Goal: Task Accomplishment & Management: Complete application form

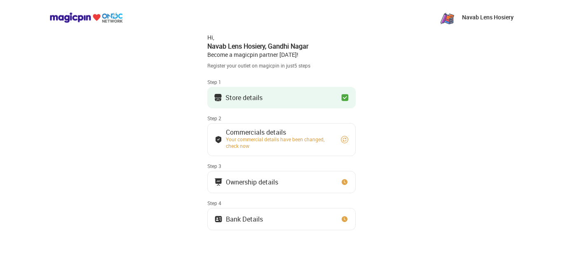
click at [249, 96] on div "Store details" at bounding box center [243, 98] width 37 height 4
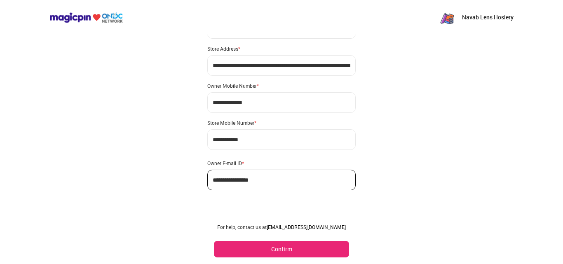
scroll to position [49, 0]
click at [277, 251] on button "Confirm" at bounding box center [281, 249] width 135 height 16
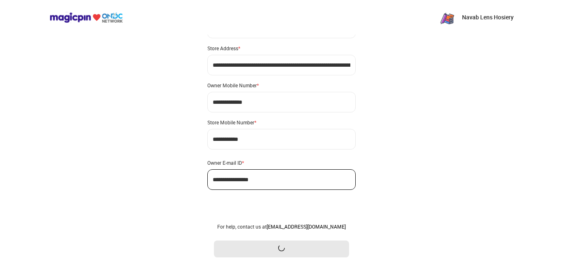
scroll to position [0, 0]
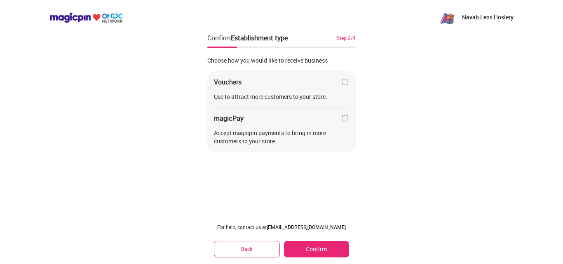
click at [343, 80] on img at bounding box center [345, 82] width 8 height 8
click at [305, 248] on button "Confirm" at bounding box center [316, 249] width 65 height 16
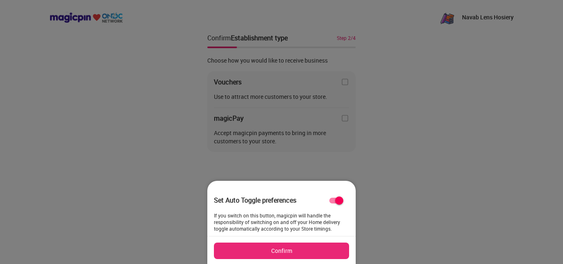
click at [300, 255] on button "Confirm" at bounding box center [281, 251] width 135 height 16
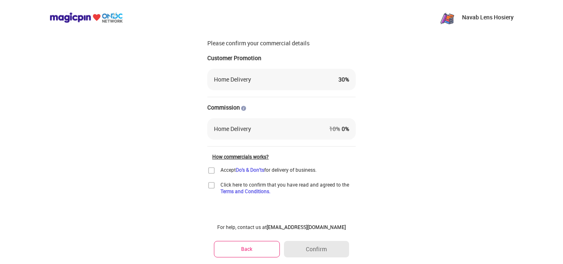
scroll to position [22, 0]
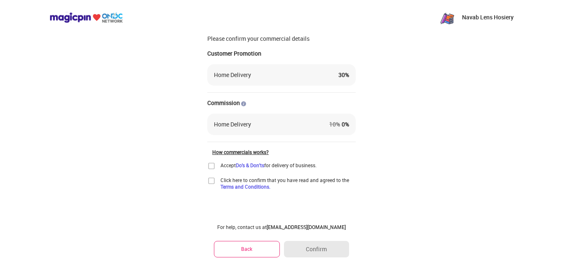
click at [213, 167] on img at bounding box center [211, 166] width 8 height 8
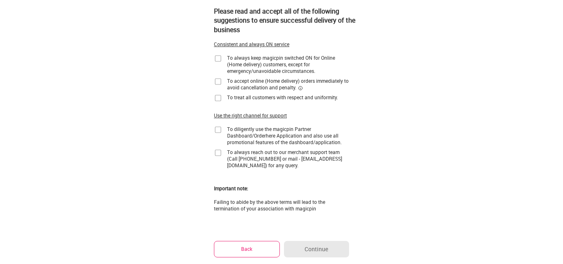
scroll to position [0, 0]
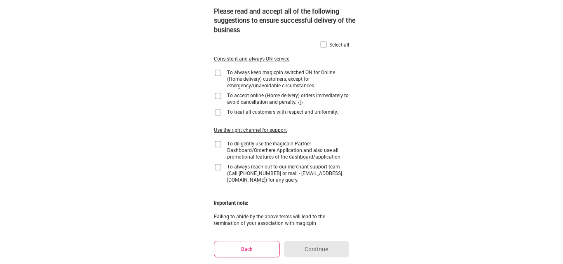
click at [322, 43] on img at bounding box center [323, 44] width 8 height 8
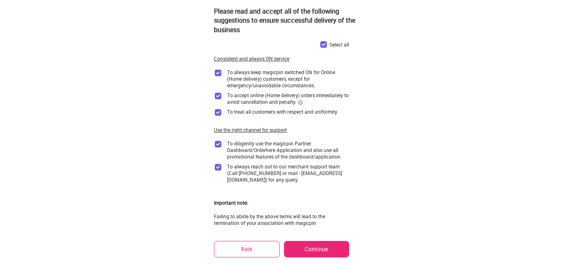
click at [322, 43] on img at bounding box center [323, 44] width 8 height 8
click at [242, 244] on button "Back" at bounding box center [247, 249] width 66 height 16
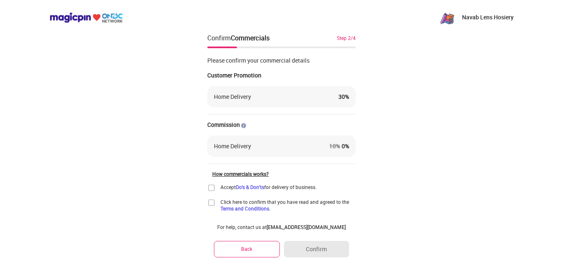
click at [211, 203] on img at bounding box center [211, 203] width 8 height 8
click at [211, 188] on img at bounding box center [211, 188] width 8 height 8
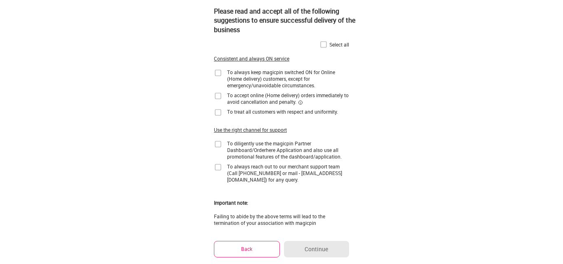
click at [242, 245] on button "Back" at bounding box center [247, 249] width 66 height 16
